Goal: Information Seeking & Learning: Check status

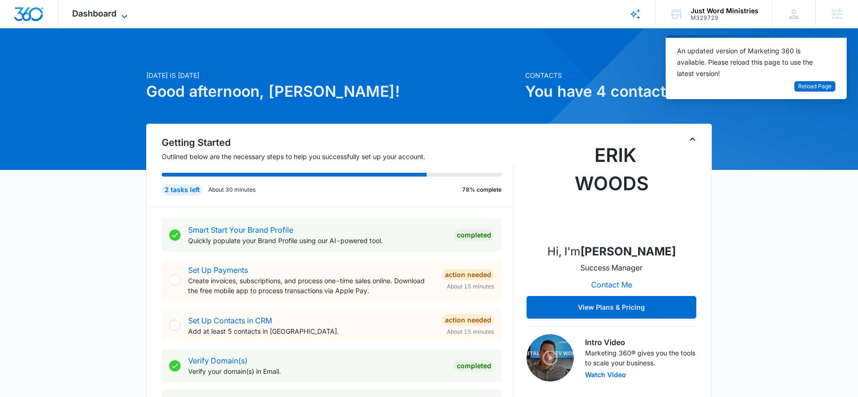
click at [119, 12] on icon at bounding box center [124, 16] width 11 height 11
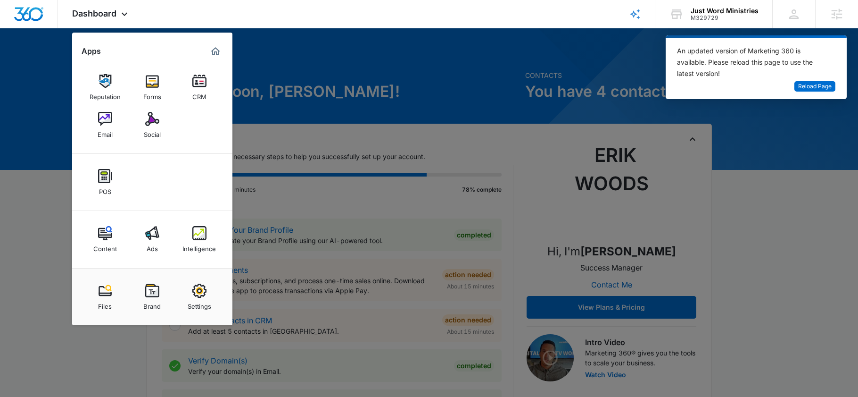
click at [199, 237] on img at bounding box center [199, 233] width 14 height 14
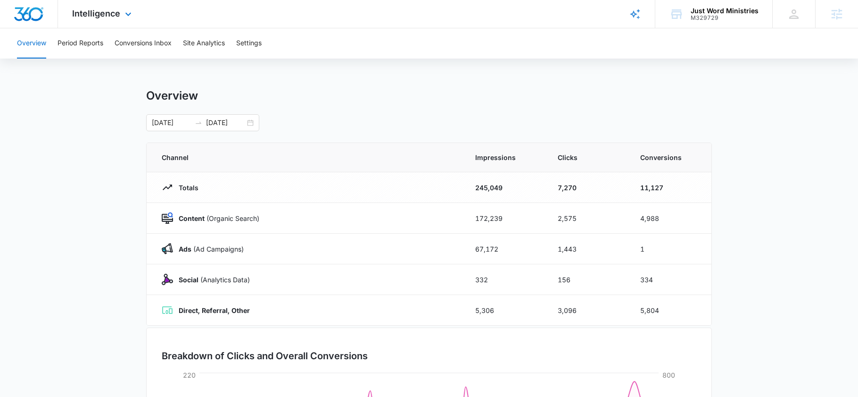
click at [105, 6] on div "Intelligence Apps Reputation Forms CRM Email Social POS Content Ads Intelligenc…" at bounding box center [103, 14] width 90 height 28
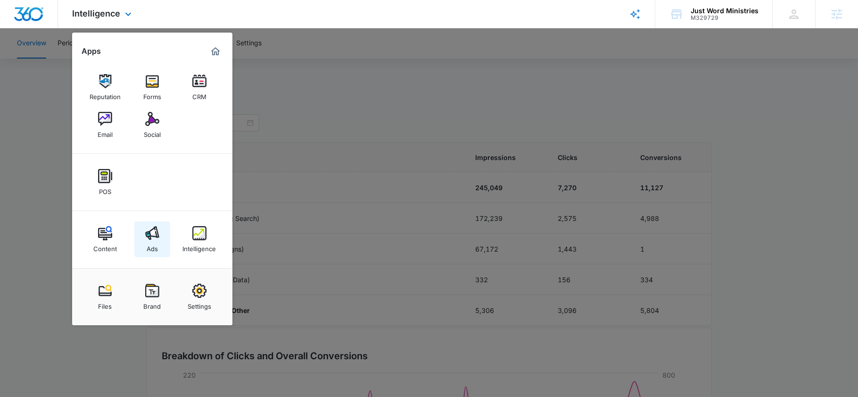
click at [151, 251] on div "Ads" at bounding box center [152, 246] width 11 height 12
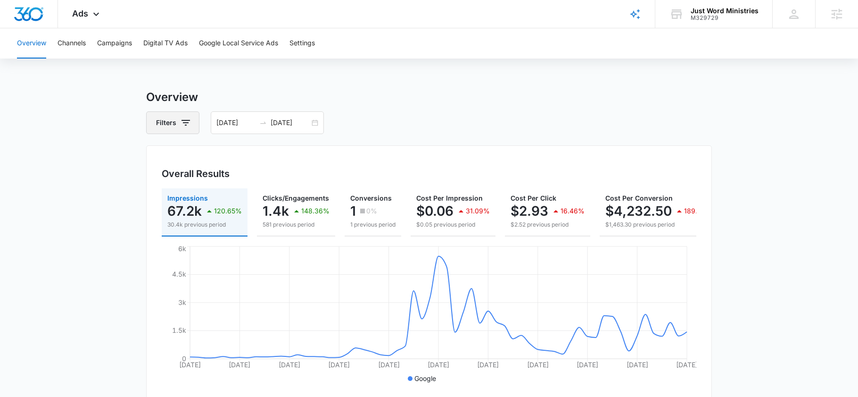
click at [188, 128] on icon "button" at bounding box center [185, 122] width 11 height 11
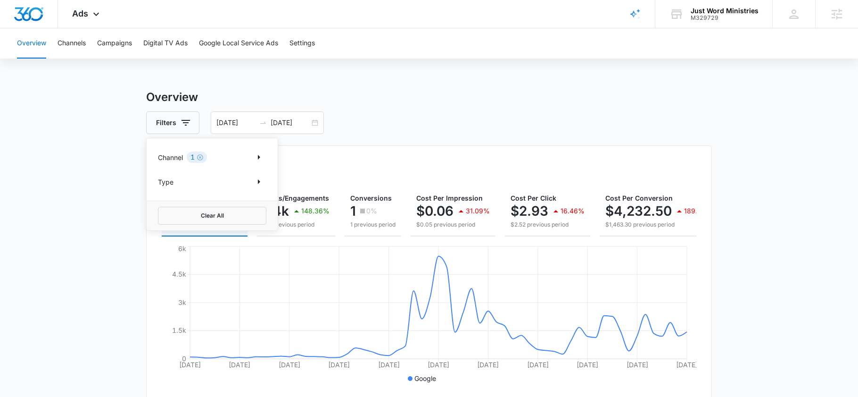
click at [211, 157] on div "Channel 1" at bounding box center [212, 157] width 108 height 15
click at [260, 158] on icon "Show Channel filters" at bounding box center [258, 156] width 11 height 11
drag, startPoint x: 167, startPoint y: 187, endPoint x: 181, endPoint y: 181, distance: 16.0
click at [167, 187] on icon at bounding box center [163, 188] width 8 height 8
click at [158, 188] on input "Google" at bounding box center [158, 188] width 0 height 0
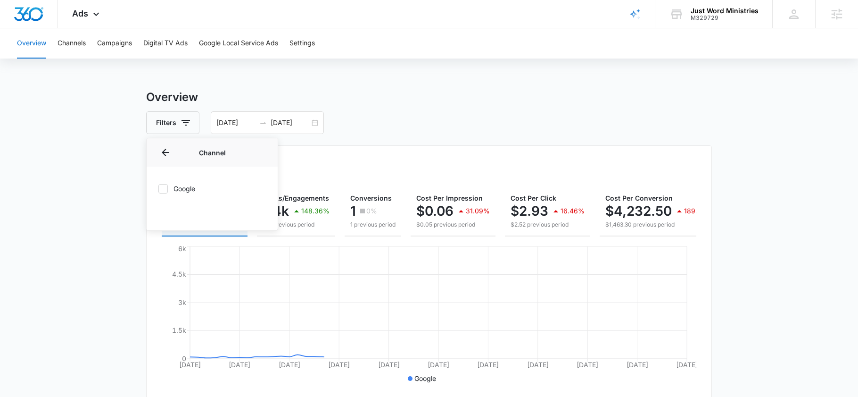
click at [160, 194] on div "Google" at bounding box center [212, 189] width 131 height 44
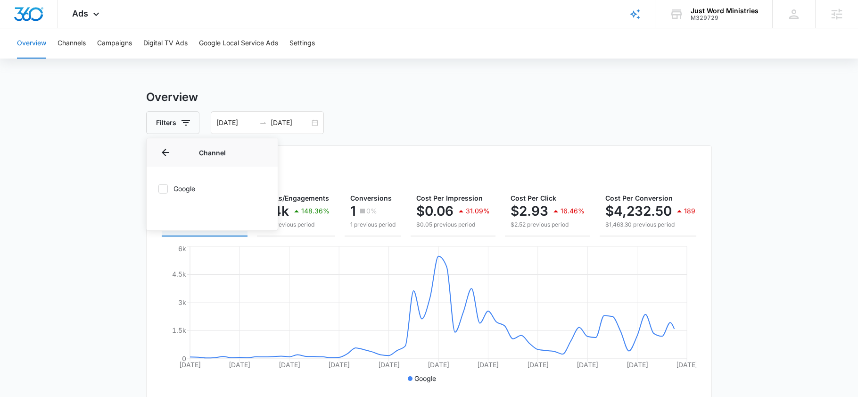
click at [162, 186] on icon at bounding box center [163, 188] width 8 height 8
click at [158, 188] on input "Google" at bounding box center [158, 188] width 0 height 0
checkbox input "true"
click at [164, 141] on div "Channel (1)" at bounding box center [212, 152] width 131 height 28
click at [159, 155] on button "Back" at bounding box center [165, 152] width 15 height 15
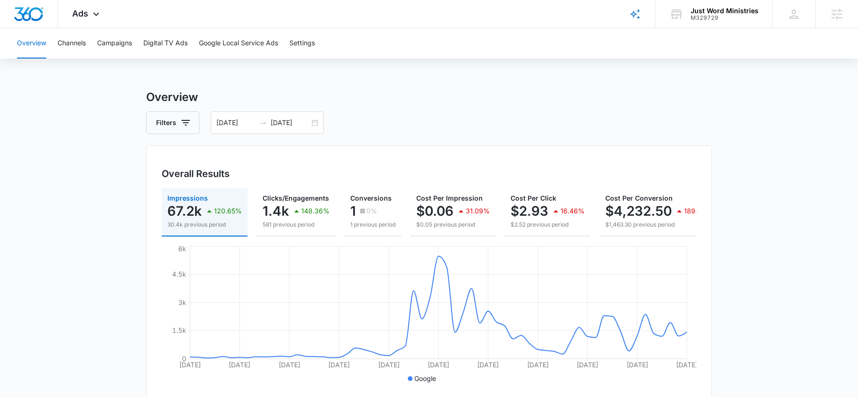
click at [457, 118] on div "Filters 08/04/2025 10/03/2025" at bounding box center [429, 122] width 566 height 23
click at [85, 7] on div "Ads Apps Reputation Forms CRM Email Social POS Content Ads Intelligence Files B…" at bounding box center [87, 14] width 58 height 28
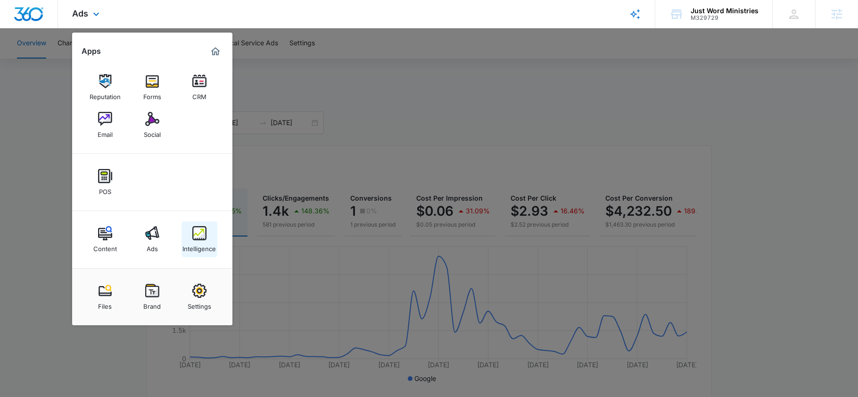
click at [198, 234] on img at bounding box center [199, 233] width 14 height 14
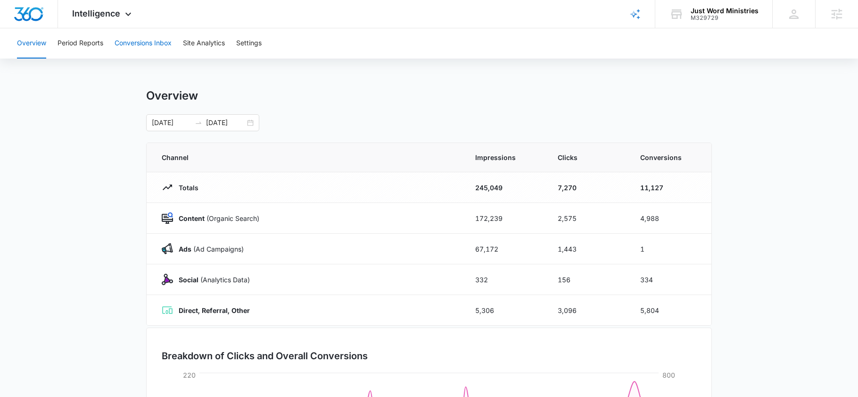
click at [134, 42] on button "Conversions Inbox" at bounding box center [143, 43] width 57 height 30
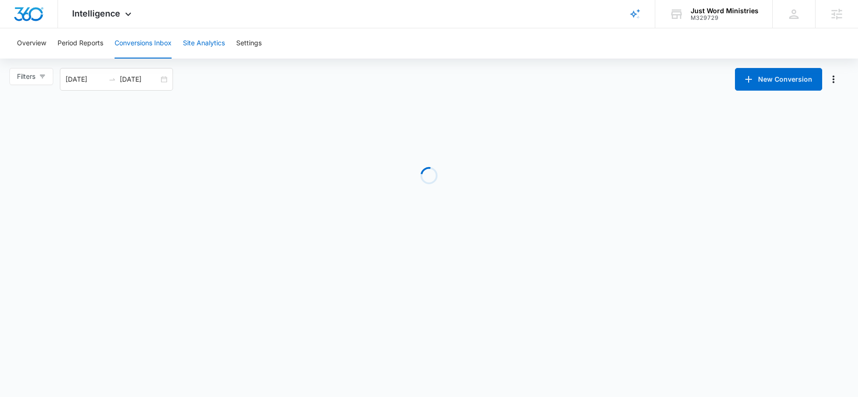
click at [203, 46] on button "Site Analytics" at bounding box center [204, 43] width 42 height 30
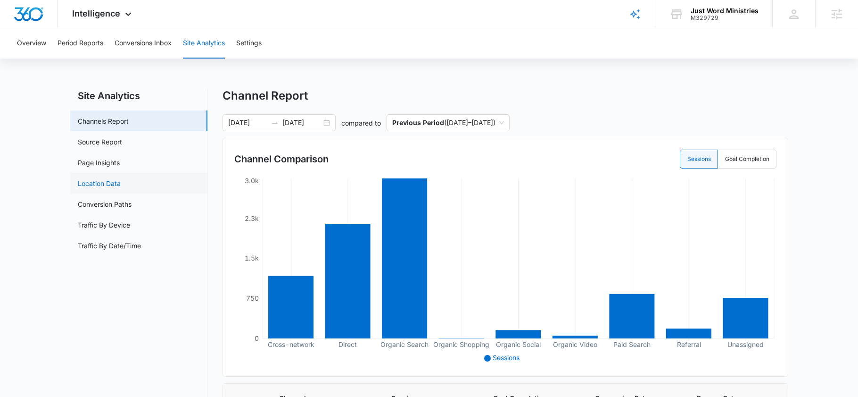
click at [97, 178] on link "Location Data" at bounding box center [99, 183] width 43 height 10
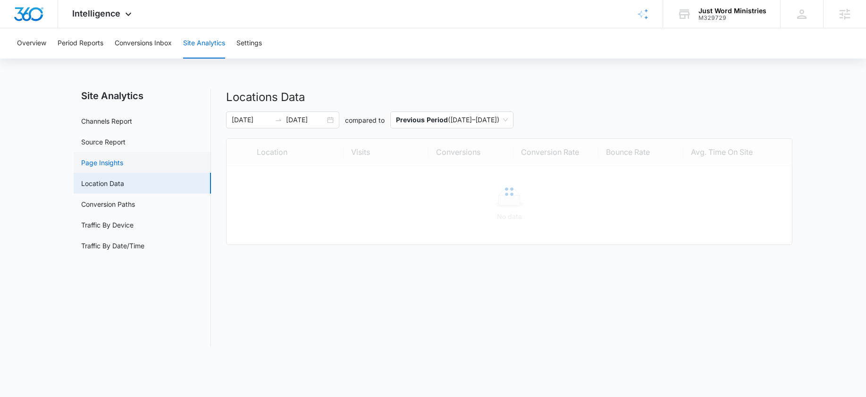
click at [91, 178] on link "Location Data" at bounding box center [102, 183] width 43 height 10
click at [92, 166] on link "Page Insights" at bounding box center [102, 163] width 42 height 10
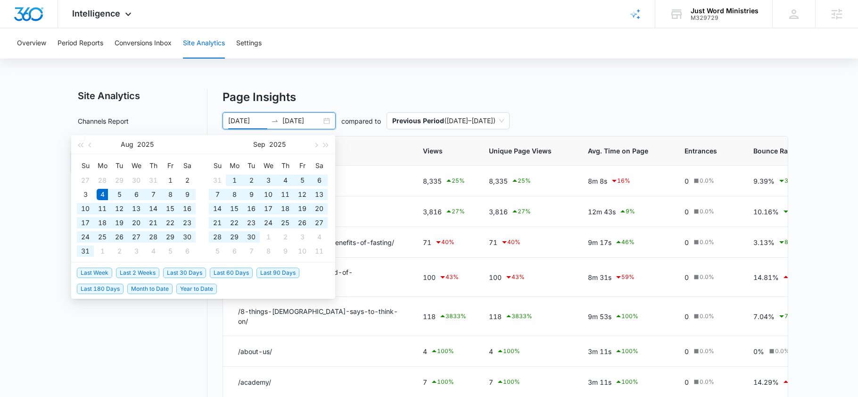
click at [256, 117] on input "08/04/2025" at bounding box center [247, 121] width 39 height 10
type input "09/01/2025"
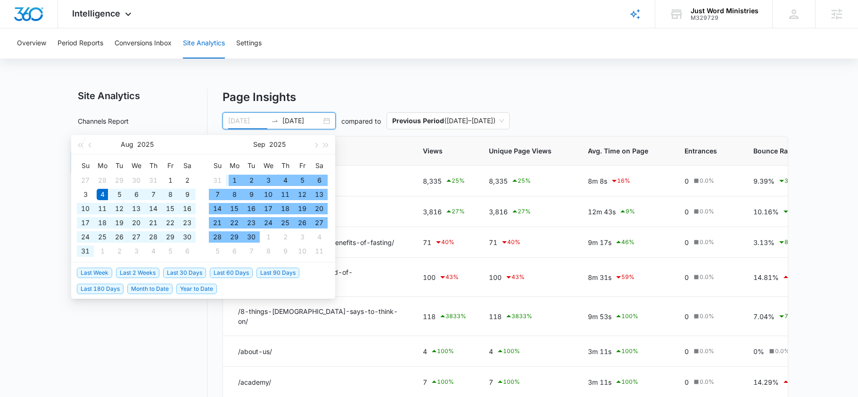
click at [235, 177] on div "1" at bounding box center [234, 180] width 11 height 11
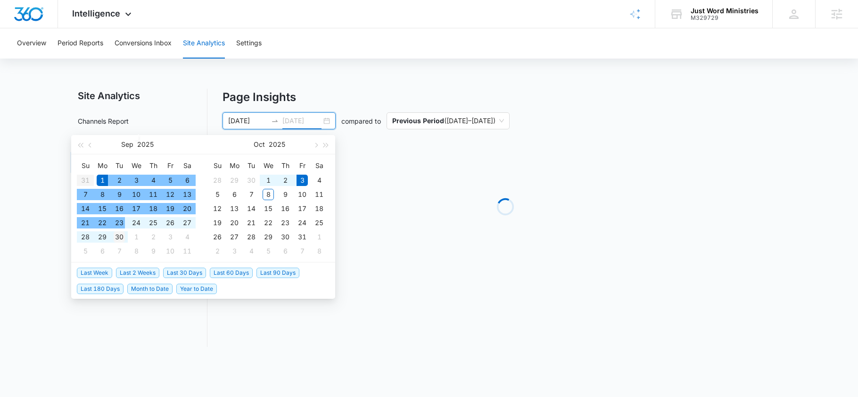
type input "09/30/2025"
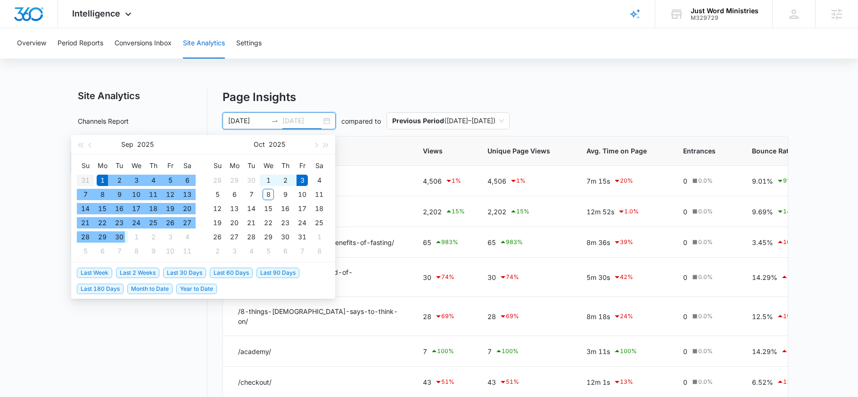
click at [117, 236] on div "30" at bounding box center [119, 236] width 11 height 11
